Goal: Answer question/provide support

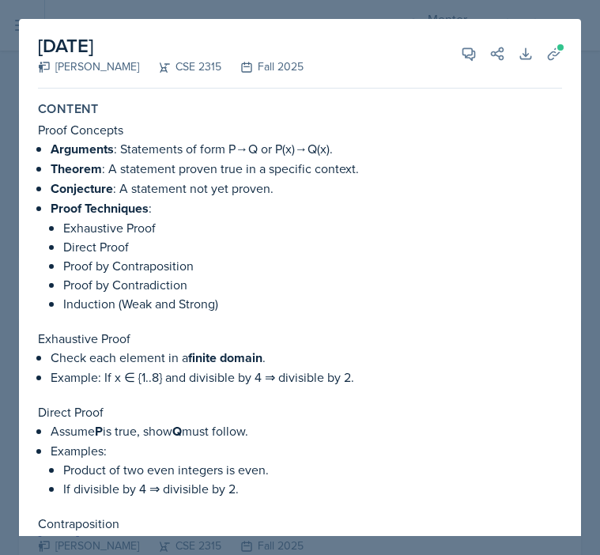
select select "a8c40de0-d7eb-4f82-90ee-ac0c6ce45f71"
select select "b05cf838-b04f-4fc4-901a-32fb7d12d120"
select select "3"
click at [461, 64] on button "View Comments" at bounding box center [469, 54] width 28 height 28
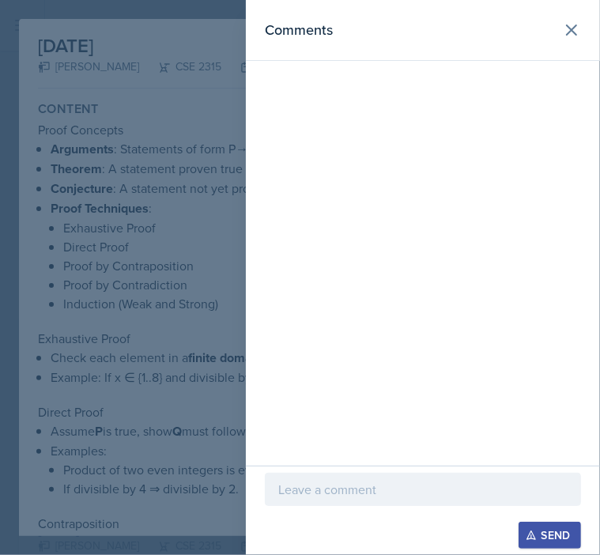
click at [351, 489] on p at bounding box center [423, 489] width 290 height 19
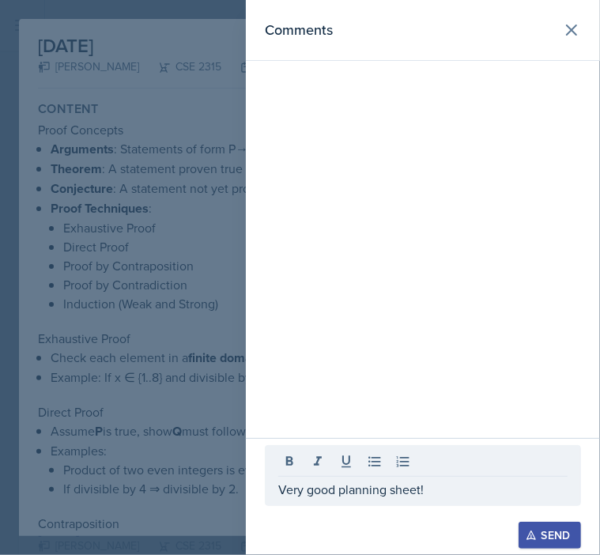
click at [574, 538] on button "Send" at bounding box center [550, 535] width 62 height 27
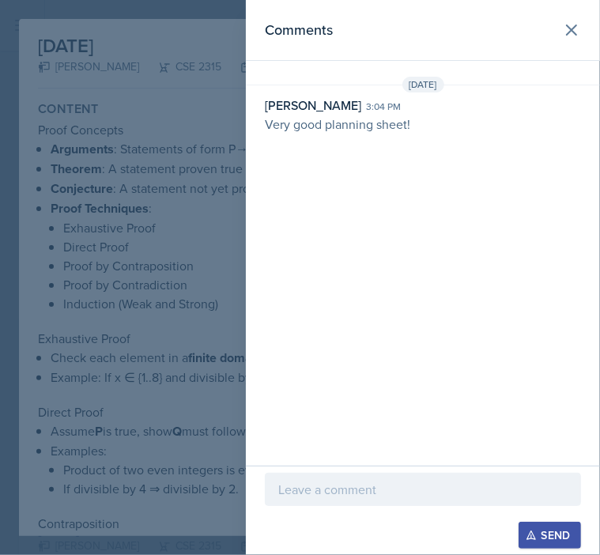
click at [149, 182] on div at bounding box center [300, 277] width 600 height 555
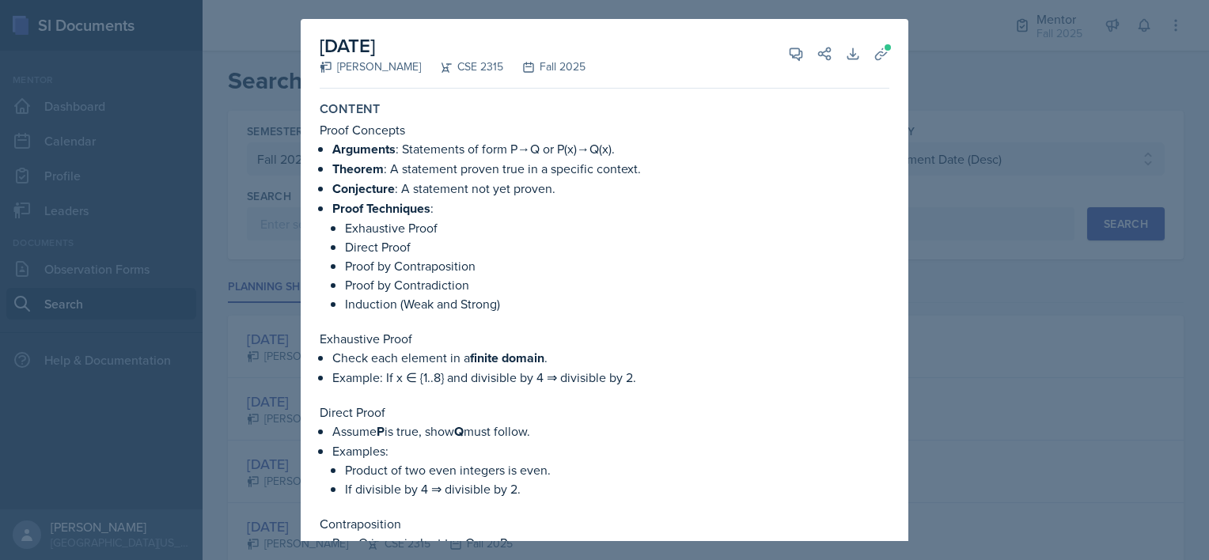
click at [600, 111] on div at bounding box center [604, 280] width 1209 height 560
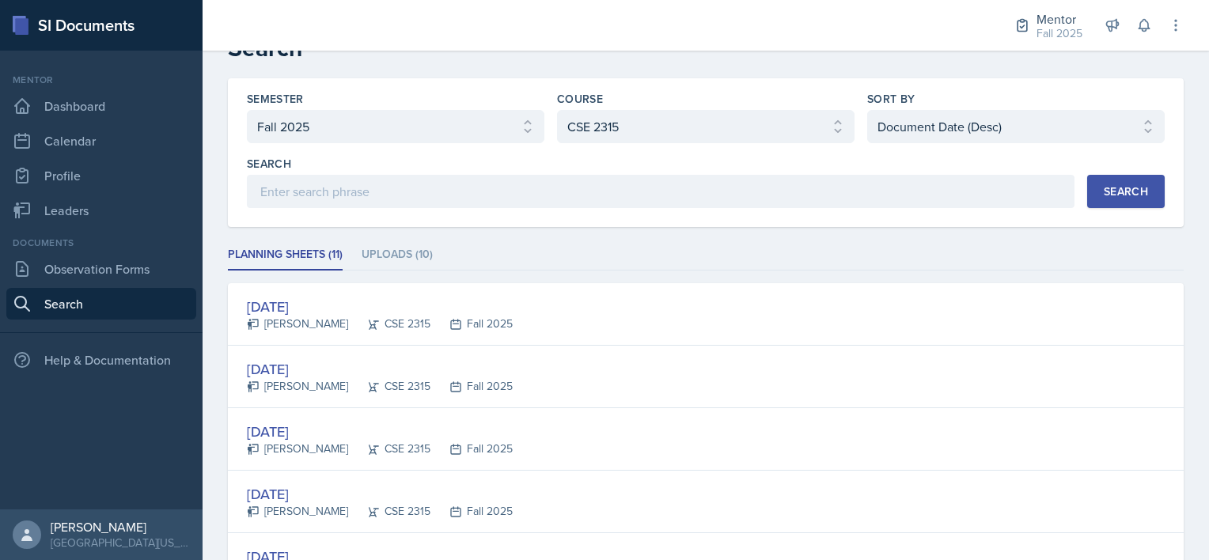
scroll to position [32, 0]
click at [599, 115] on select "Select course All ASTR 1345 BIOL 1345 BIOL 1441 BIOL 1442 BIOL 2300 BIOL 2444 B…" at bounding box center [705, 127] width 297 height 33
select select "78594603-b03a-42f2-9cb6-f9ffb2c495a1"
click at [557, 111] on select "Select course All ASTR 1345 BIOL 1345 BIOL 1441 BIOL 1442 BIOL 2300 BIOL 2444 B…" at bounding box center [705, 127] width 297 height 33
click at [600, 191] on div "Search" at bounding box center [1126, 192] width 44 height 13
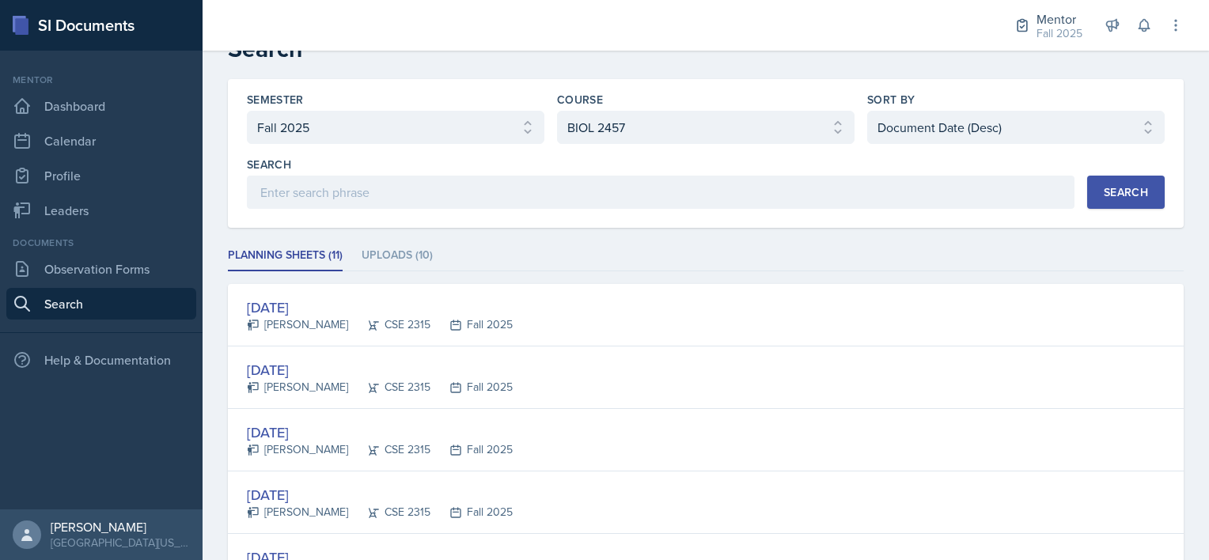
scroll to position [0, 0]
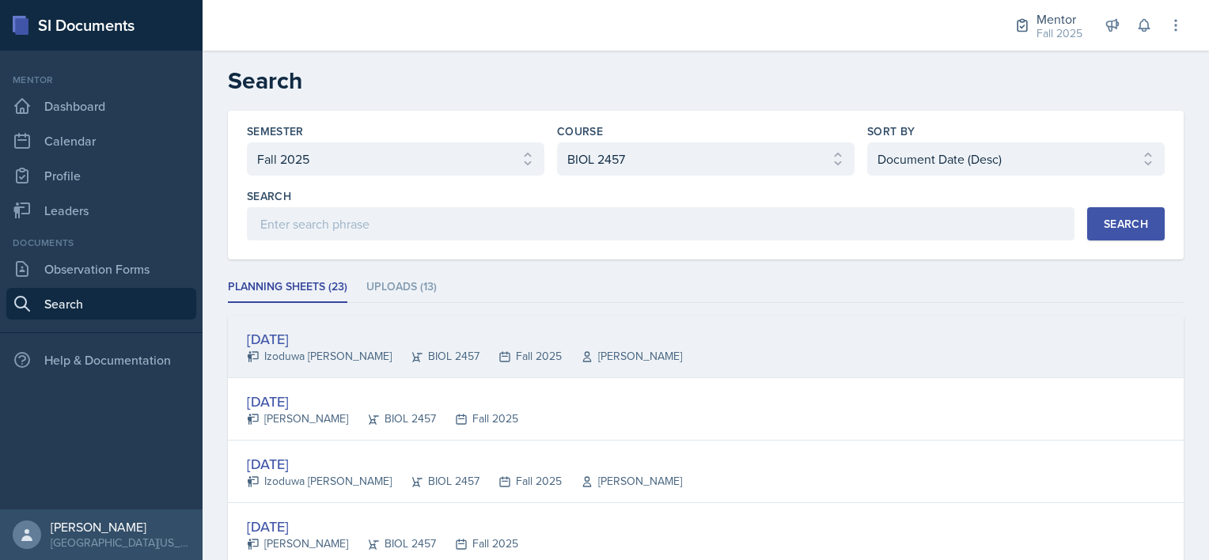
click at [600, 351] on div "[DATE] [PERSON_NAME] BIOL 2457 Fall 2025 [PERSON_NAME]" at bounding box center [706, 347] width 956 height 62
